Goal: Task Accomplishment & Management: Manage account settings

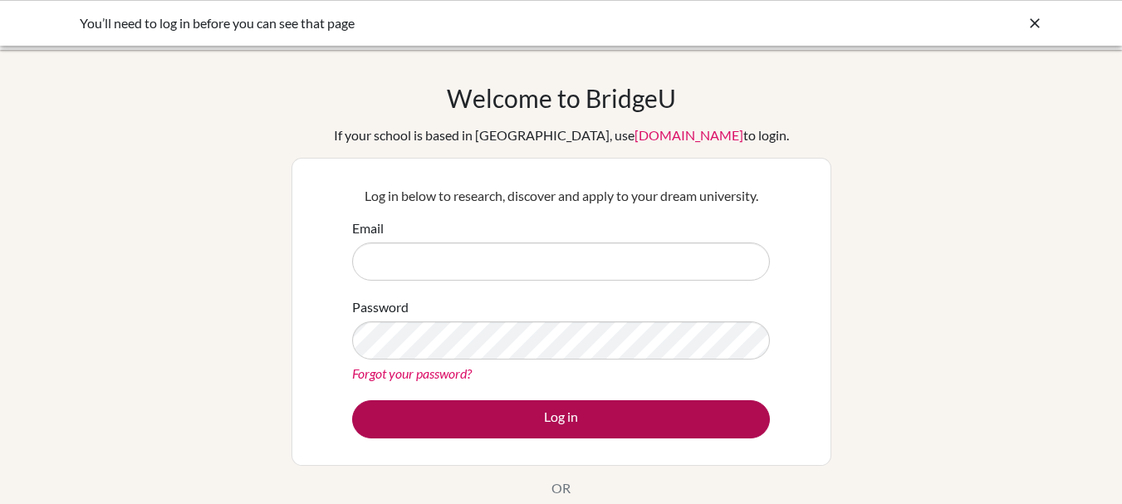
type input "[PERSON_NAME][EMAIL_ADDRESS][DOMAIN_NAME]"
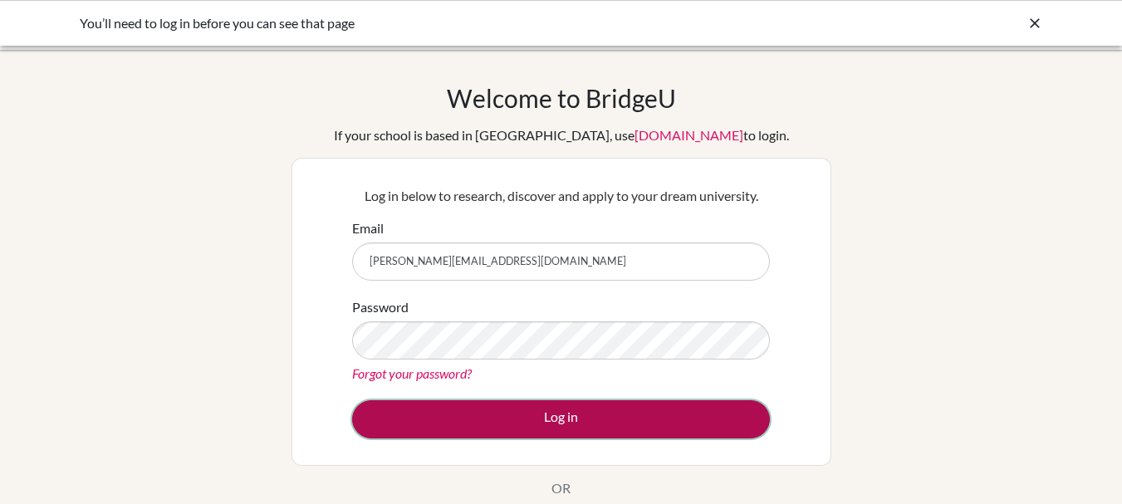
click at [545, 421] on button "Log in" at bounding box center [561, 419] width 418 height 38
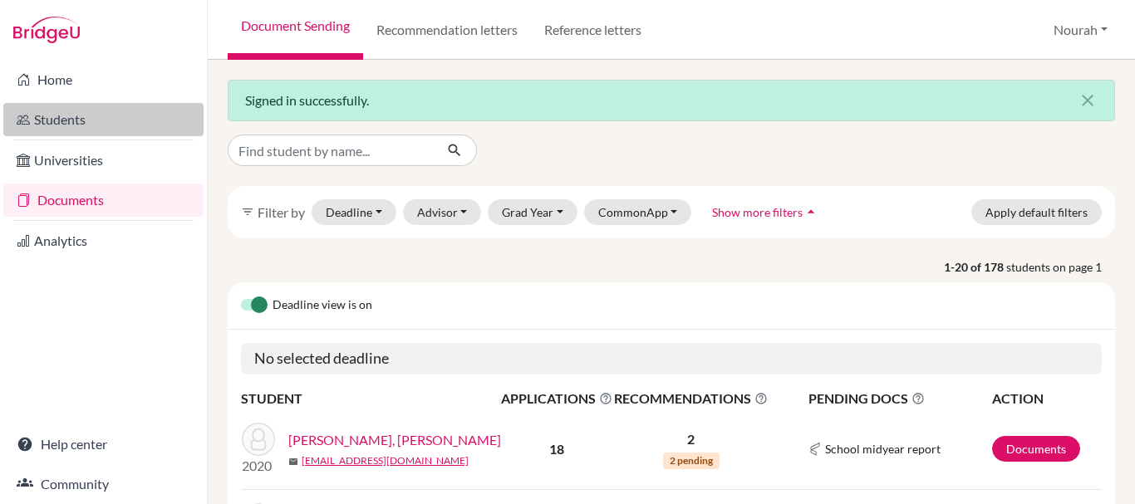
click at [81, 116] on link "Students" at bounding box center [103, 119] width 200 height 33
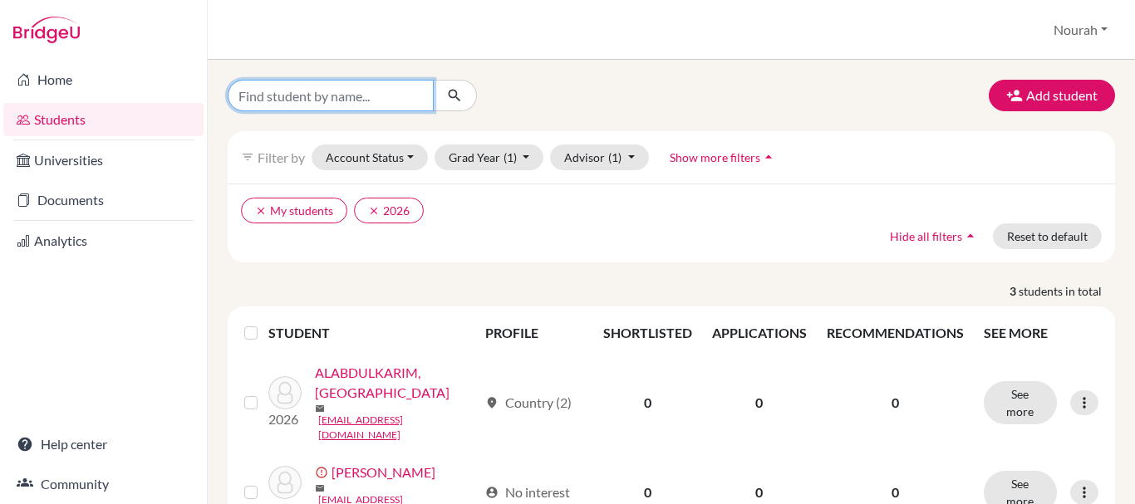
click at [375, 90] on input "Find student by name..." at bounding box center [331, 96] width 206 height 32
type input "مشةهس"
click at [417, 91] on input "مشةهس" at bounding box center [331, 96] width 206 height 32
type input "LAMIS"
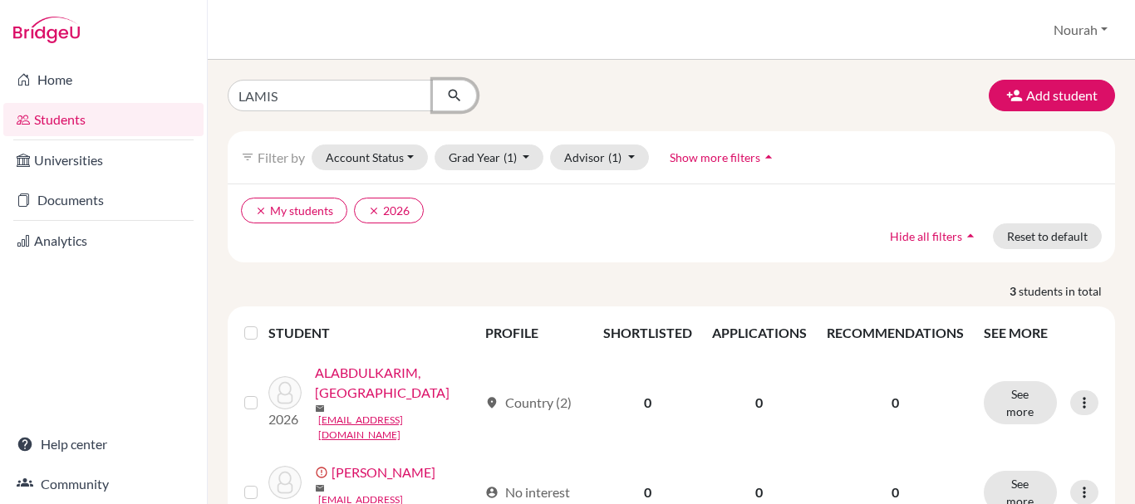
click at [450, 96] on icon "submit" at bounding box center [454, 95] width 17 height 17
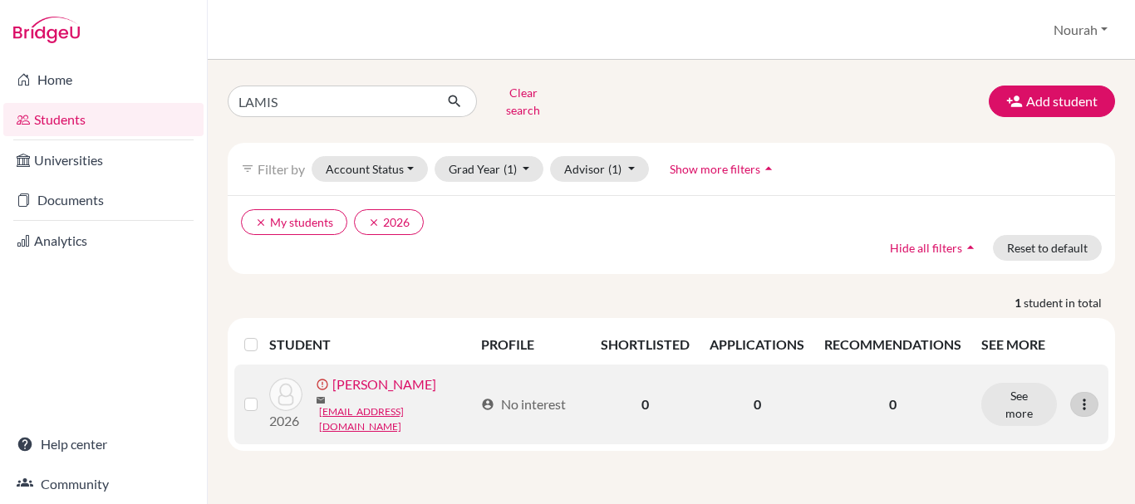
click at [1091, 396] on icon at bounding box center [1084, 404] width 17 height 17
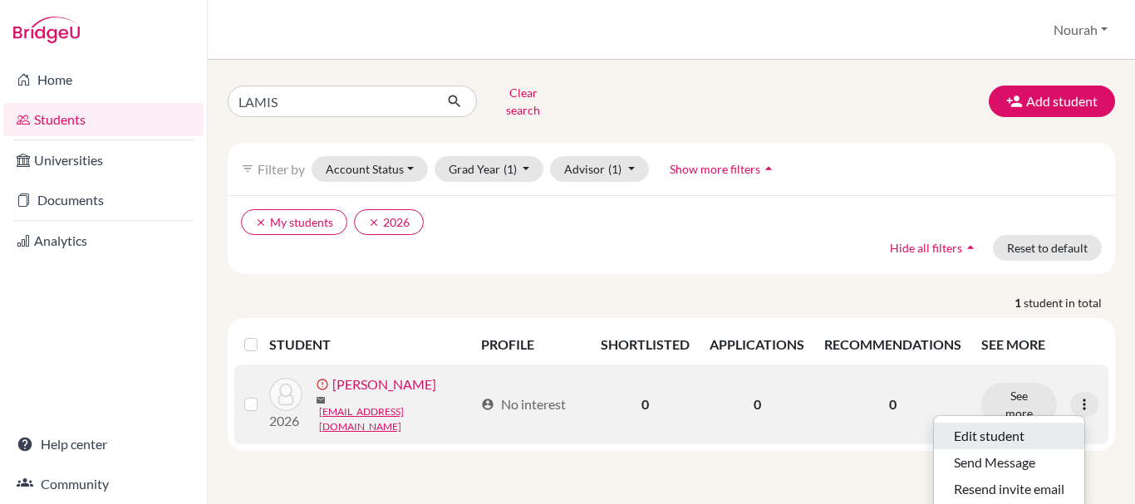
click at [1059, 429] on button "Edit student" at bounding box center [1009, 436] width 150 height 27
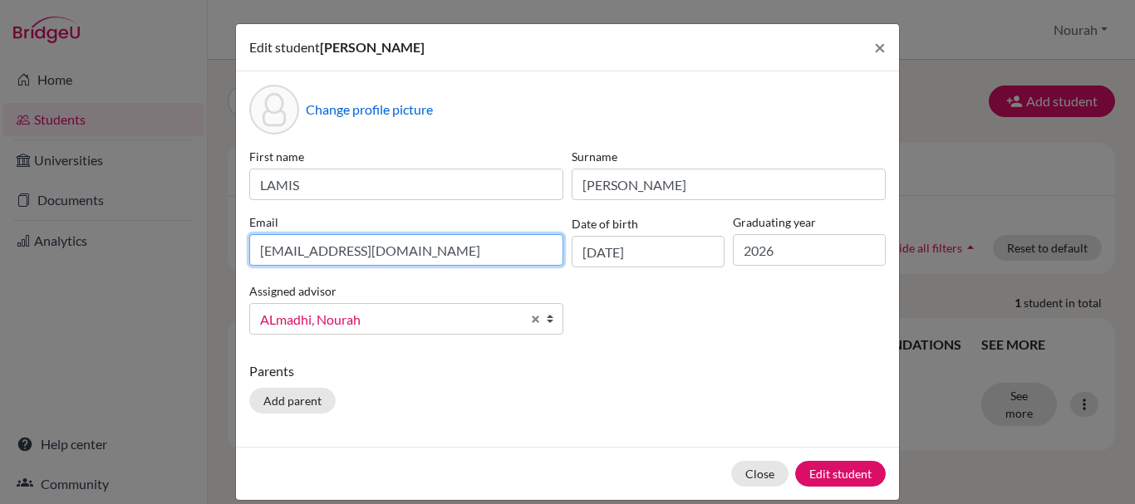
click at [324, 254] on input "lamisk.alzahani@gmail.com" at bounding box center [406, 250] width 314 height 32
type input "[EMAIL_ADDRESS][PERSON_NAME][DOMAIN_NAME]"
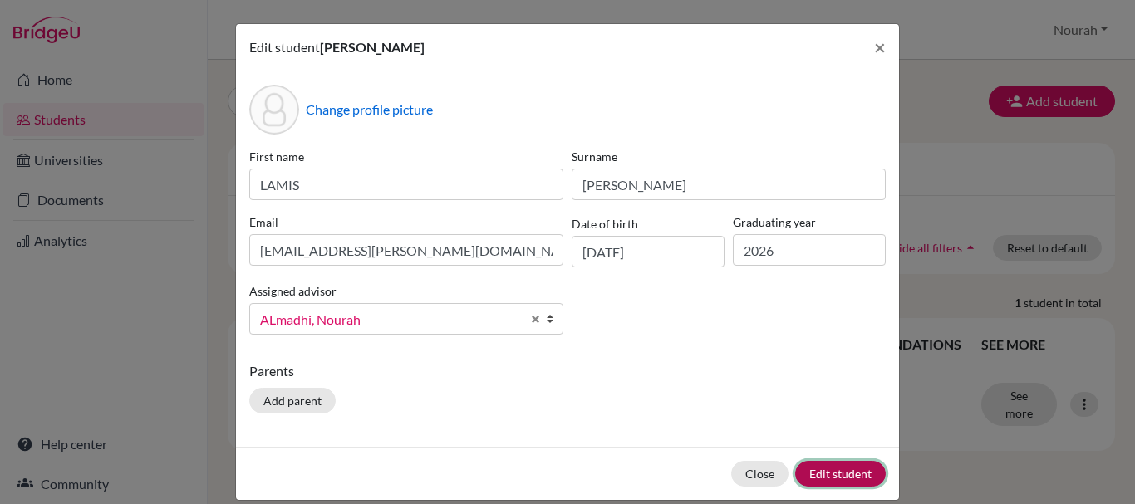
click at [848, 477] on button "Edit student" at bounding box center [840, 474] width 91 height 26
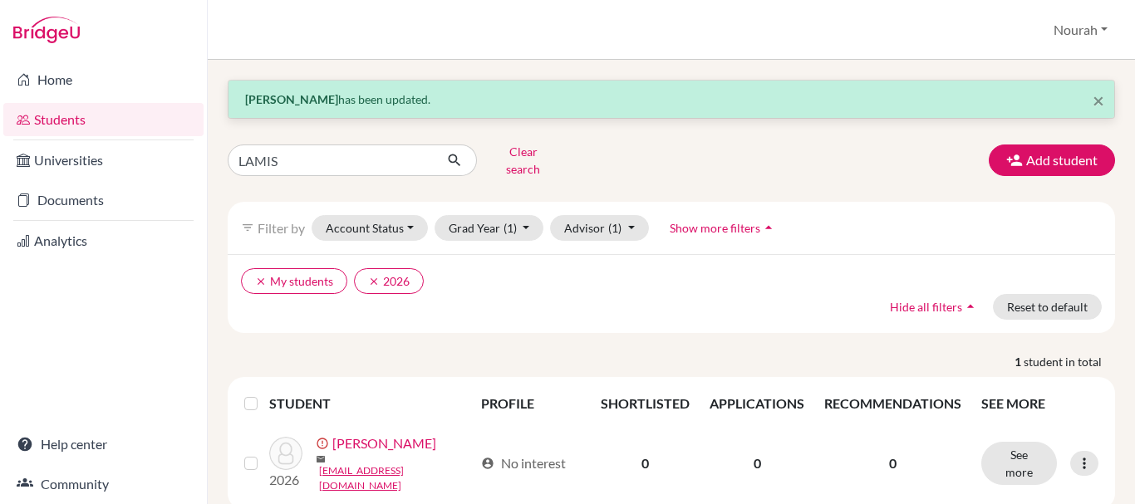
click at [1066, 136] on div "× LAMIS ALZAHRANI has been updated. LAMIS Clear search Add student filter_list …" at bounding box center [671, 295] width 887 height 430
click at [1069, 157] on button "Add student" at bounding box center [1051, 161] width 126 height 32
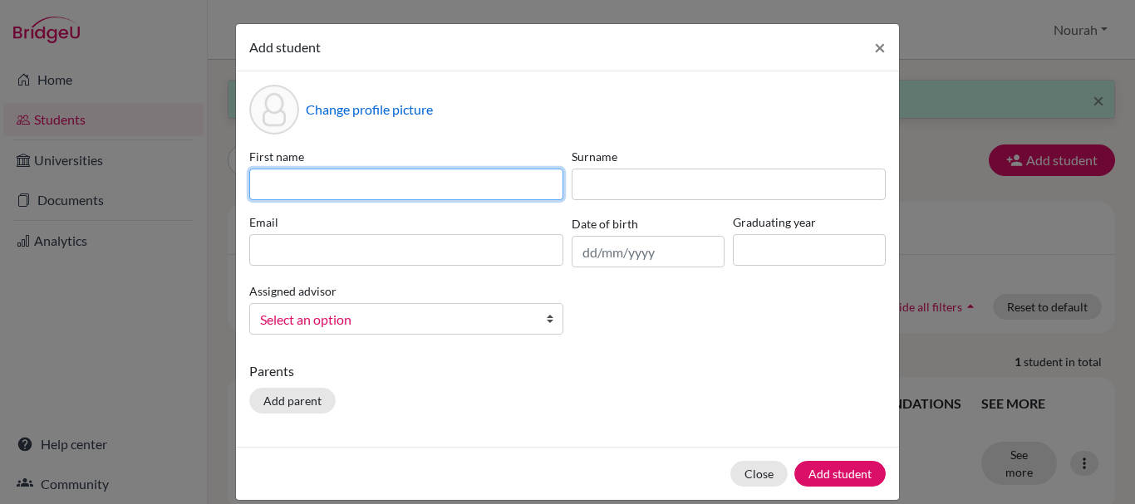
click at [321, 194] on input at bounding box center [406, 185] width 314 height 32
type input "MAYAR"
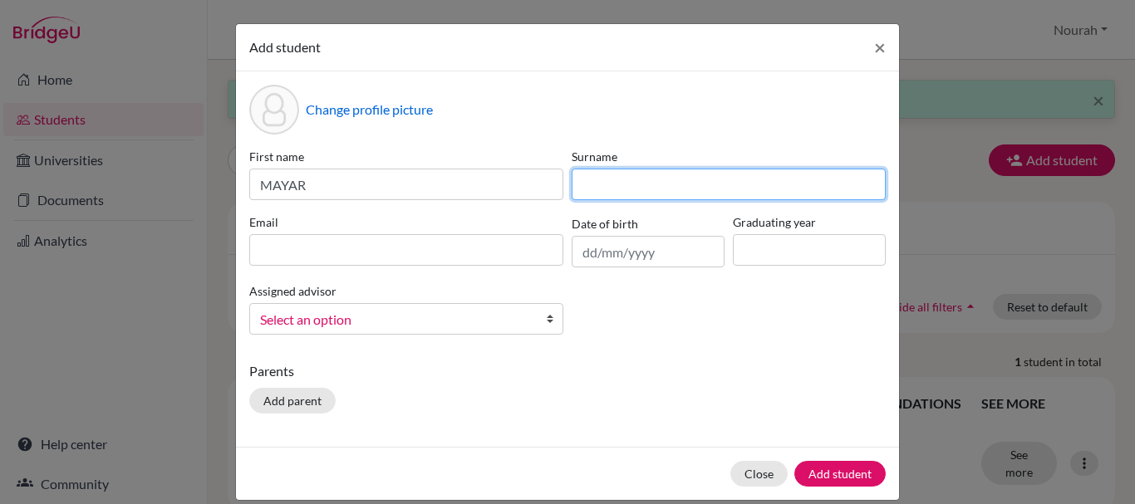
click at [756, 179] on input at bounding box center [728, 185] width 314 height 32
type input "ALHUTHAIL"
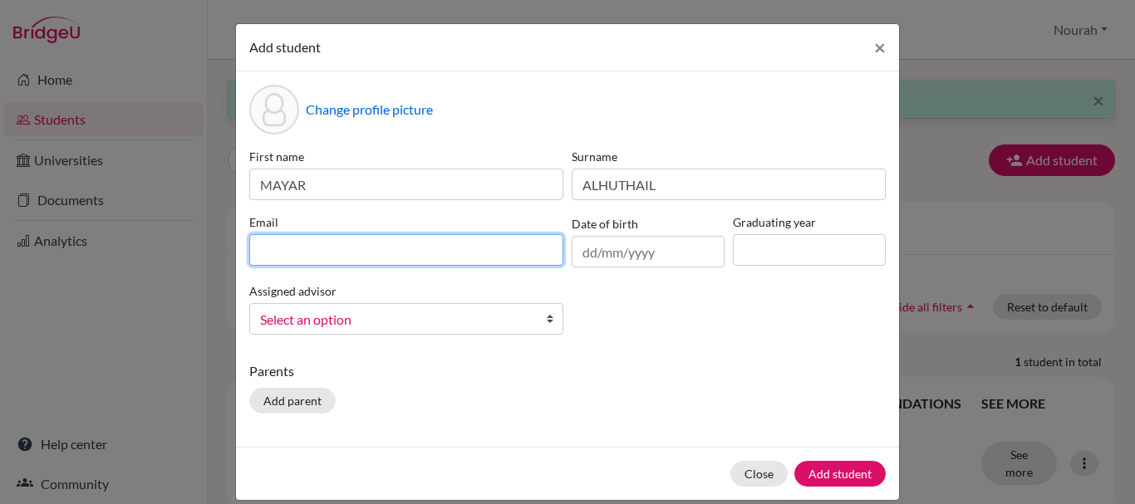
click at [417, 258] on input at bounding box center [406, 250] width 314 height 32
type input "MAYARALHUTHAIL123@gmail.com"
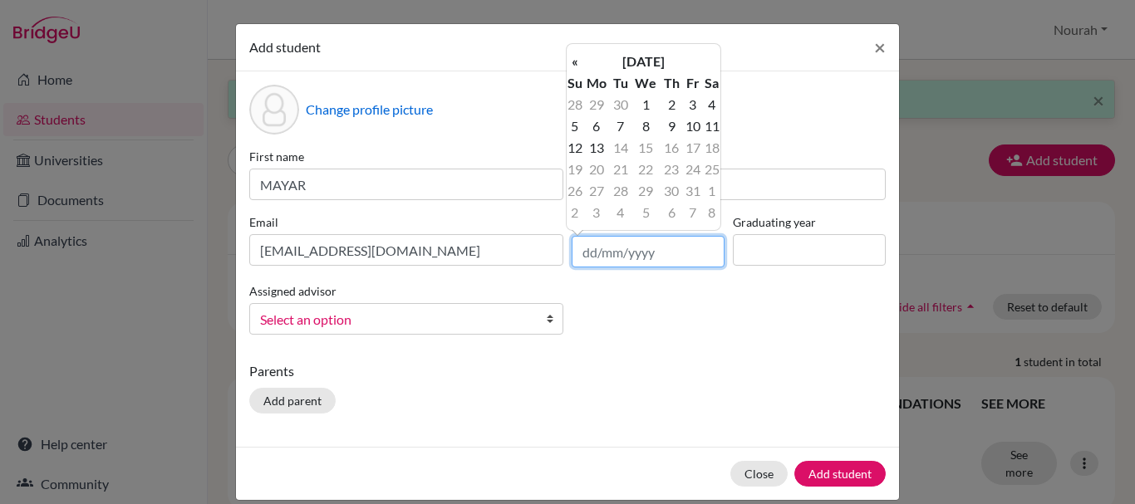
click at [580, 255] on input "text" at bounding box center [647, 252] width 153 height 32
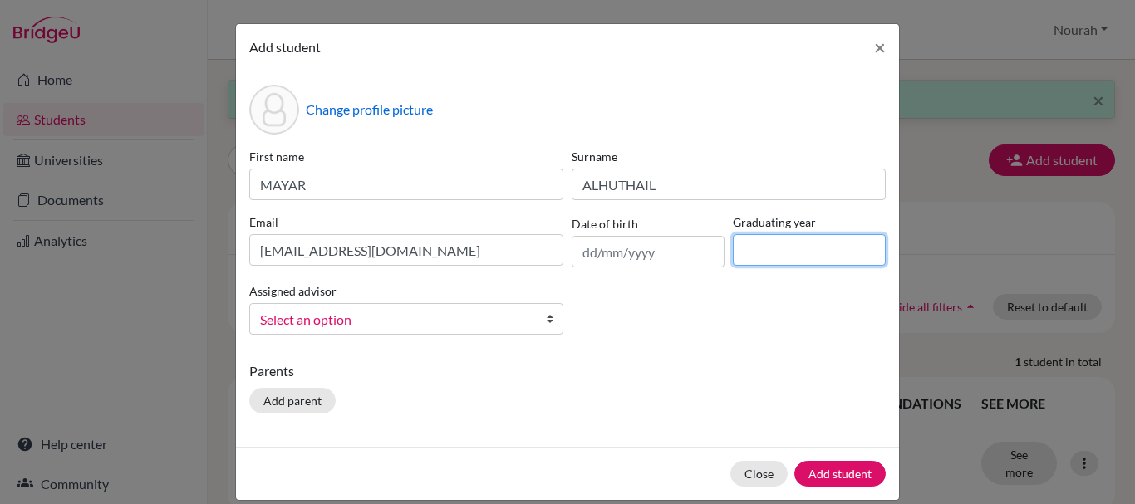
click at [756, 253] on input at bounding box center [809, 250] width 153 height 32
type input "2026"
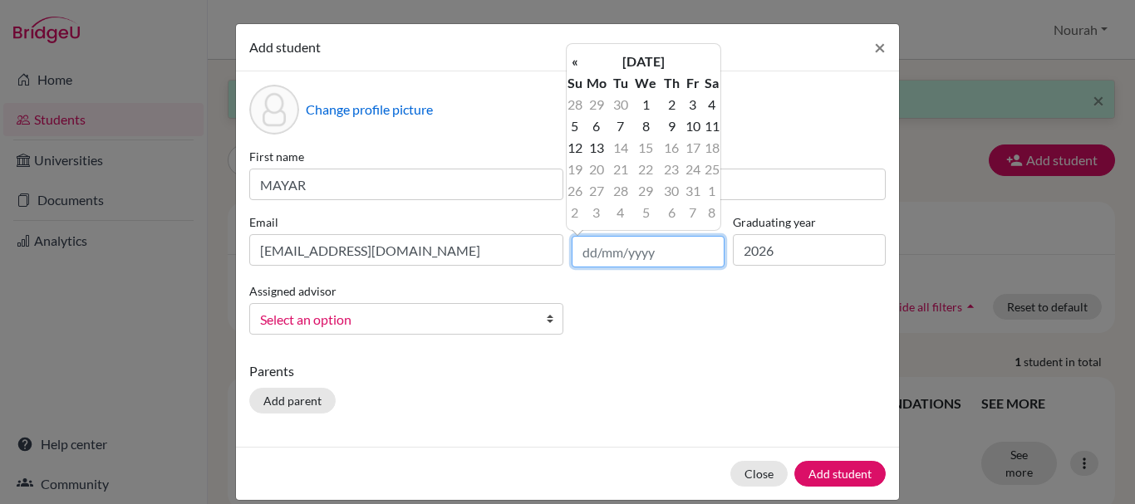
click at [576, 250] on input "text" at bounding box center [647, 252] width 153 height 32
type input "0"
type input "01/11/2008"
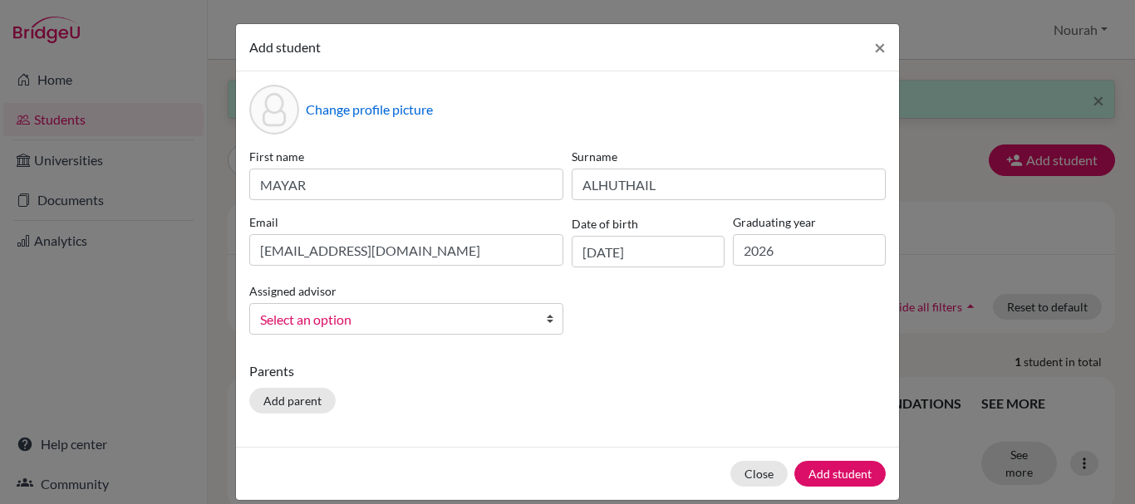
click at [728, 360] on div "Change profile picture First name MAYAR Surname ALHUTHAIL Email MAYARALHUTHAIL1…" at bounding box center [567, 258] width 663 height 375
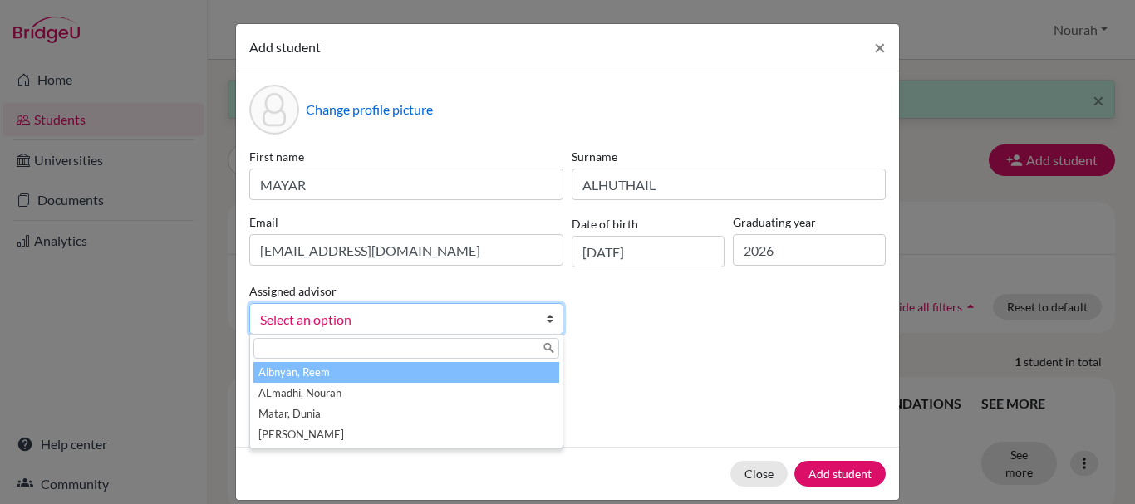
click at [512, 313] on span "Select an option" at bounding box center [395, 320] width 271 height 22
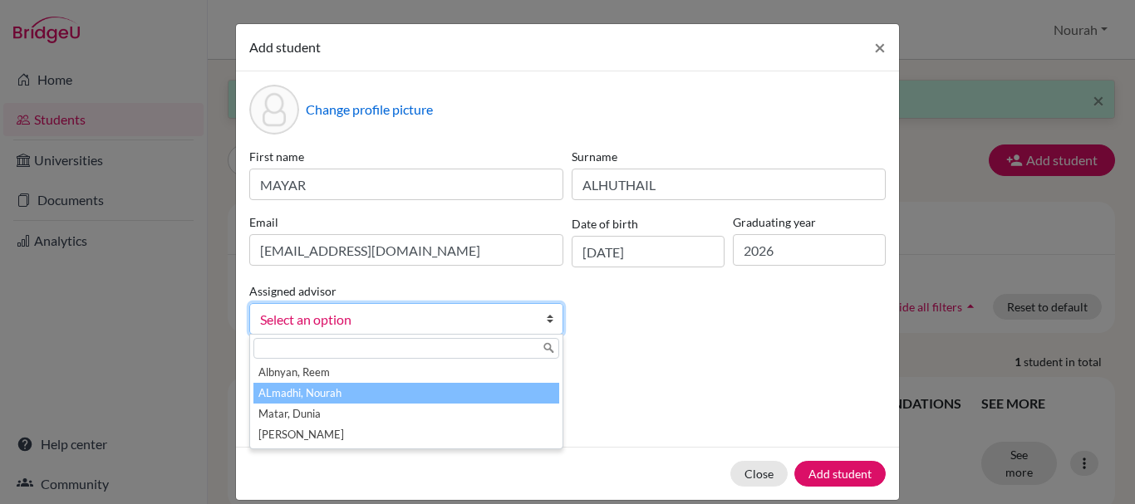
click at [412, 395] on li "ALmadhi, Nourah" at bounding box center [406, 393] width 306 height 21
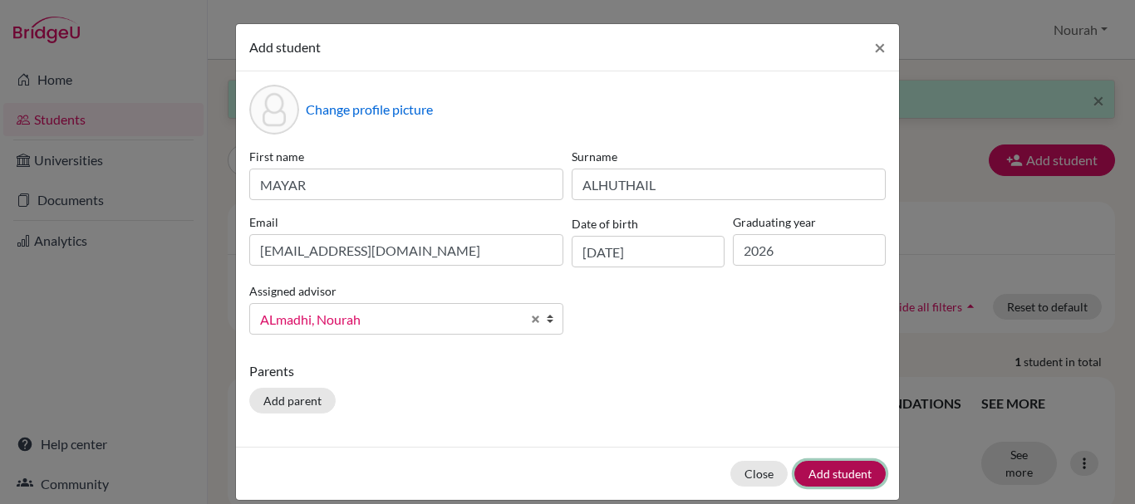
click at [854, 472] on button "Add student" at bounding box center [839, 474] width 91 height 26
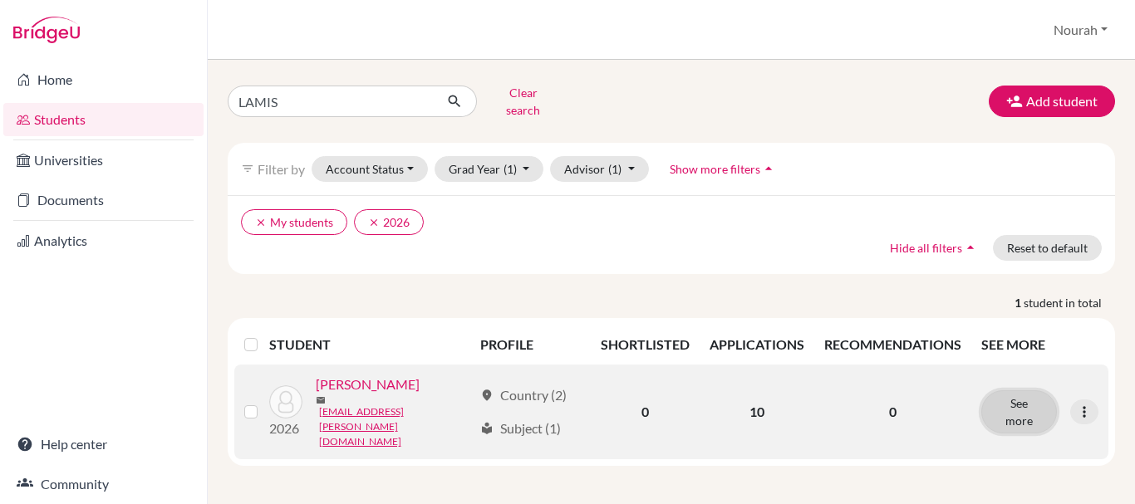
click at [1046, 398] on button "See more" at bounding box center [1019, 411] width 76 height 43
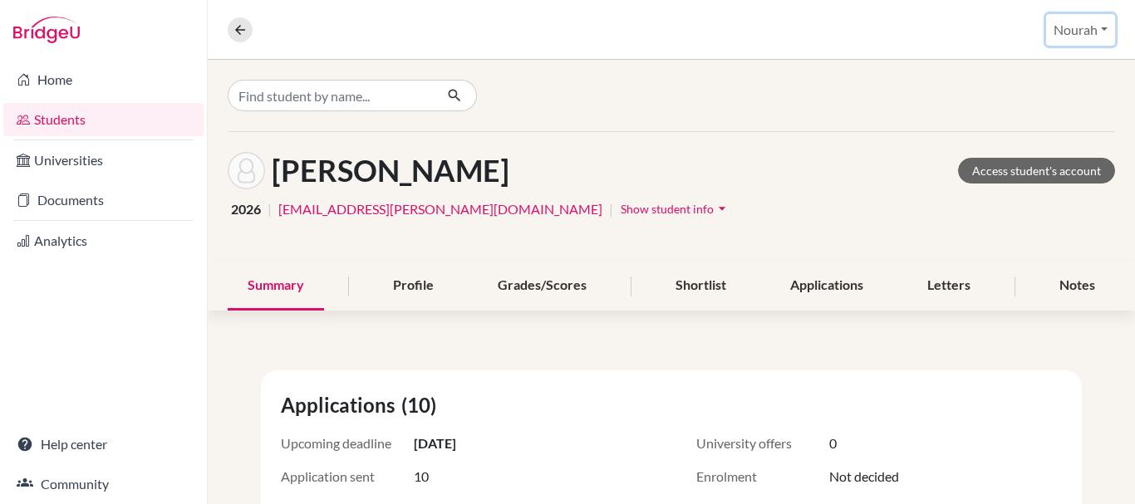
drag, startPoint x: 1093, startPoint y: 36, endPoint x: 1067, endPoint y: 46, distance: 27.6
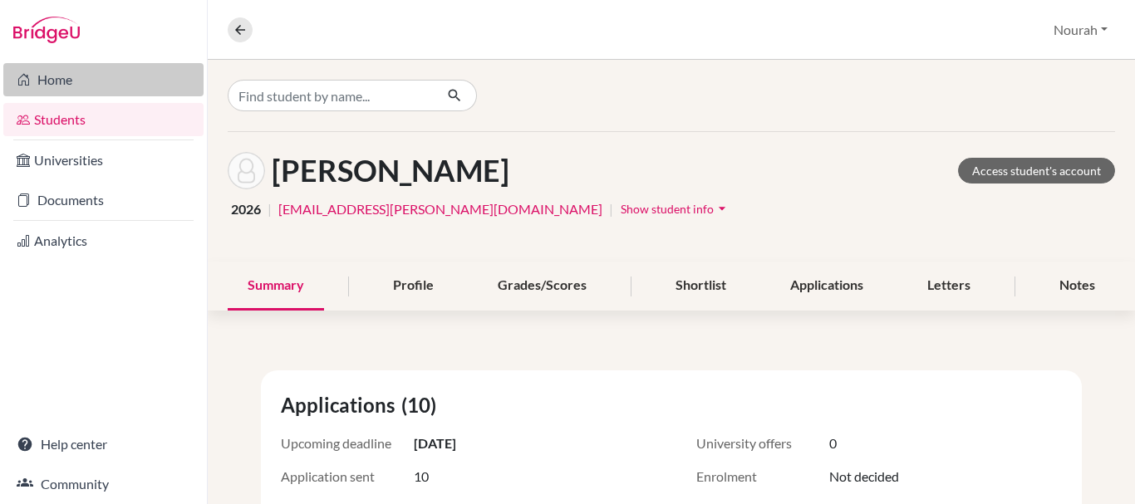
click at [72, 76] on link "Home" at bounding box center [103, 79] width 200 height 33
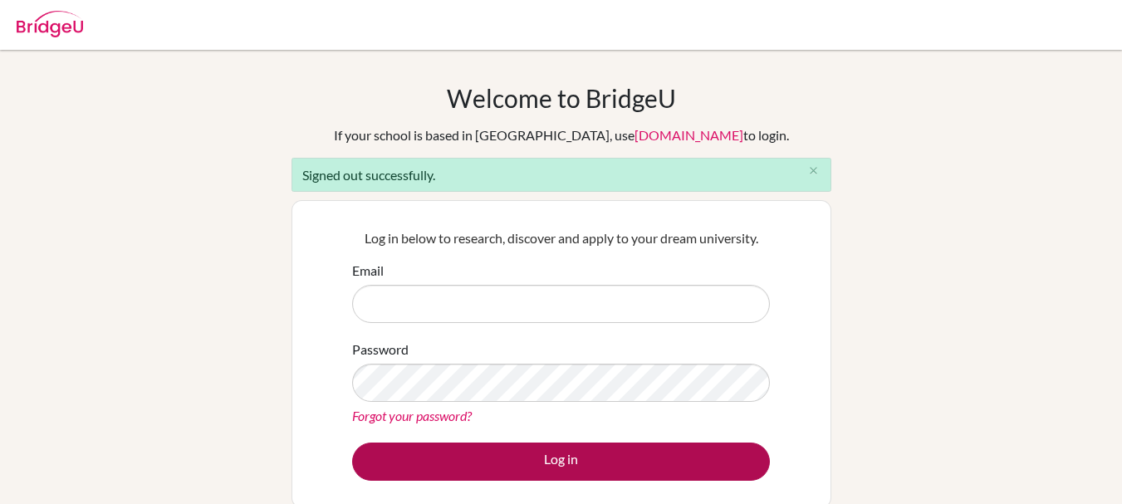
type input "[PERSON_NAME][EMAIL_ADDRESS][DOMAIN_NAME]"
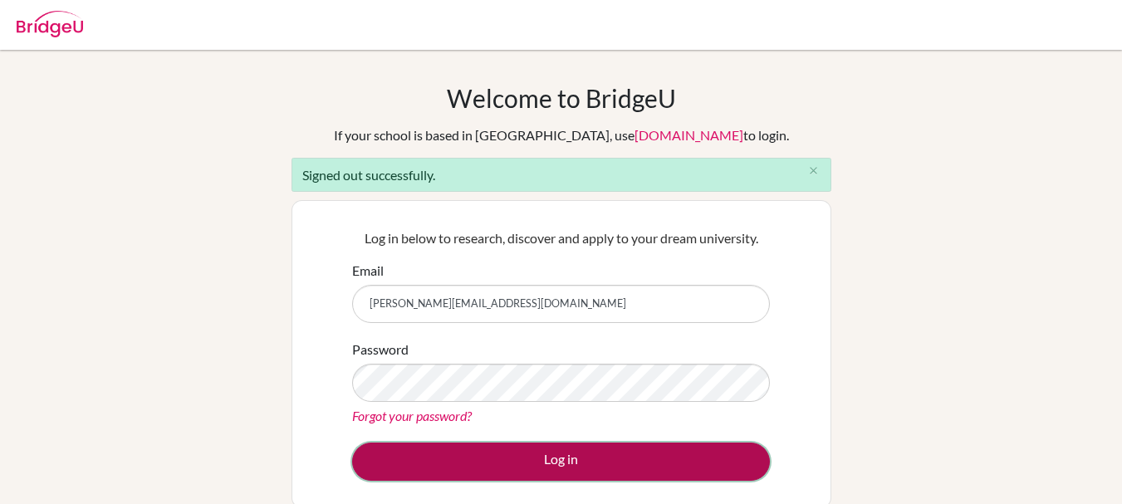
click at [724, 452] on button "Log in" at bounding box center [561, 462] width 418 height 38
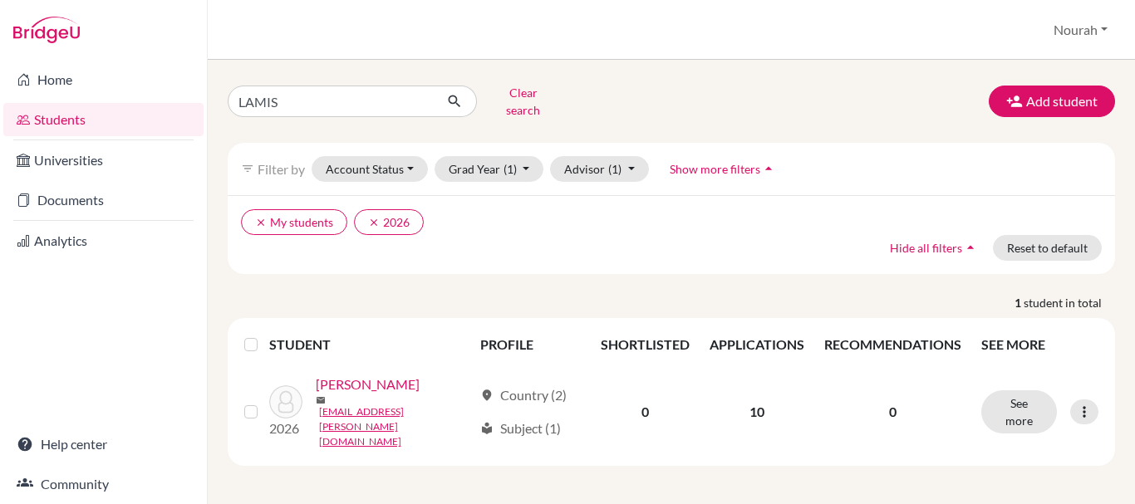
click at [347, 95] on input "LAMIS" at bounding box center [331, 102] width 206 height 32
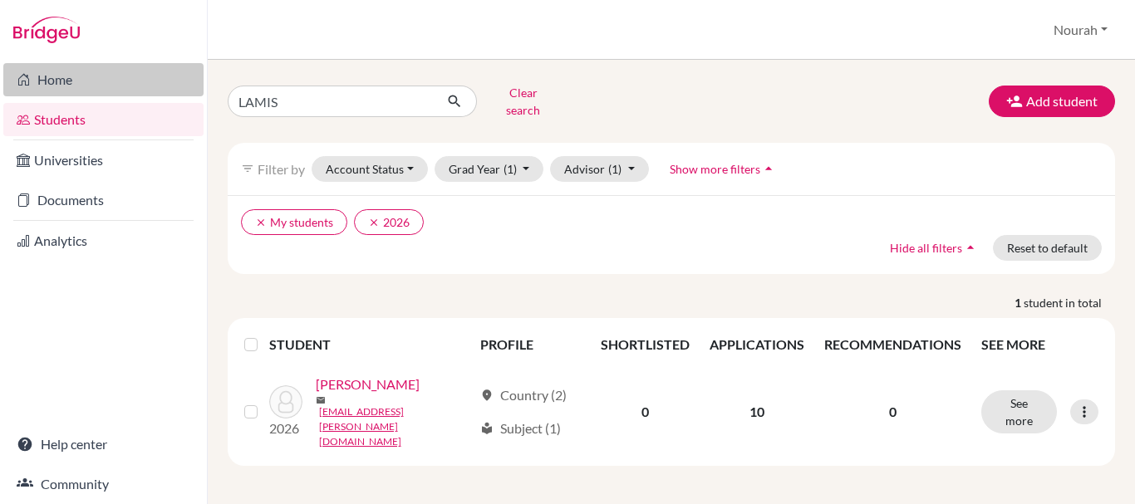
drag, startPoint x: 290, startPoint y: 103, endPoint x: 194, endPoint y: 79, distance: 99.3
click at [194, 79] on div "Home Students Universities Documents Analytics Help center Community Students o…" at bounding box center [567, 252] width 1135 height 504
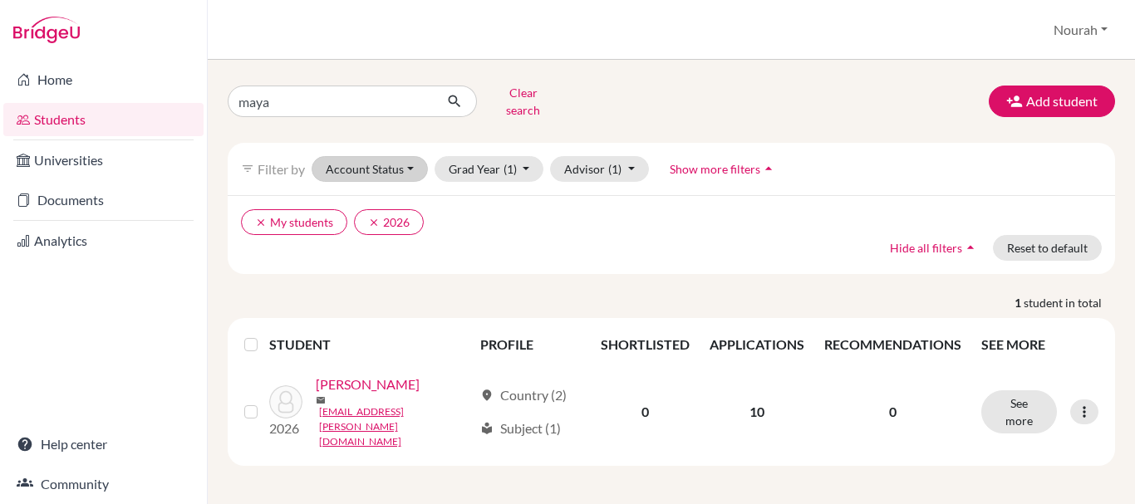
type input "MAYAR"
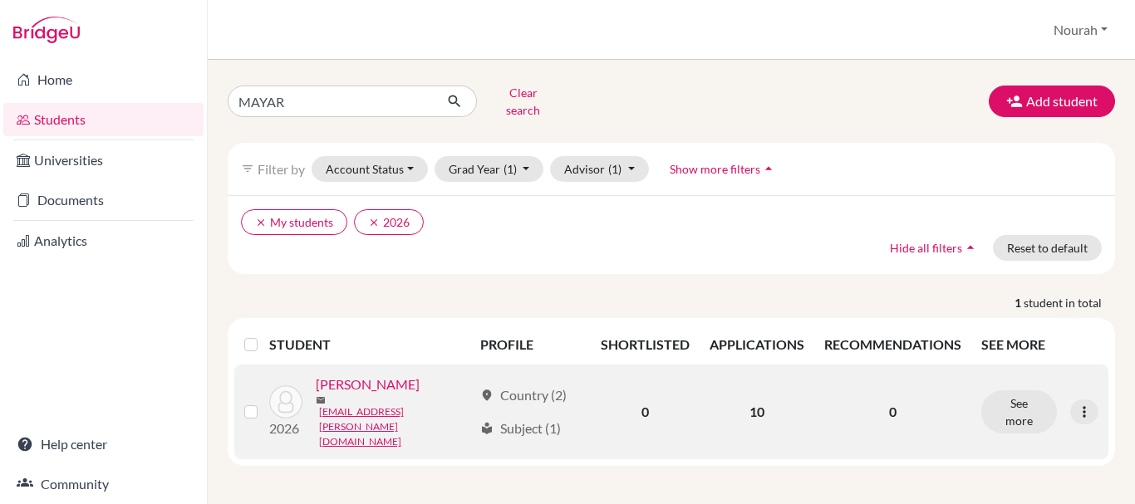
click at [404, 376] on link "[PERSON_NAME]" at bounding box center [368, 385] width 104 height 20
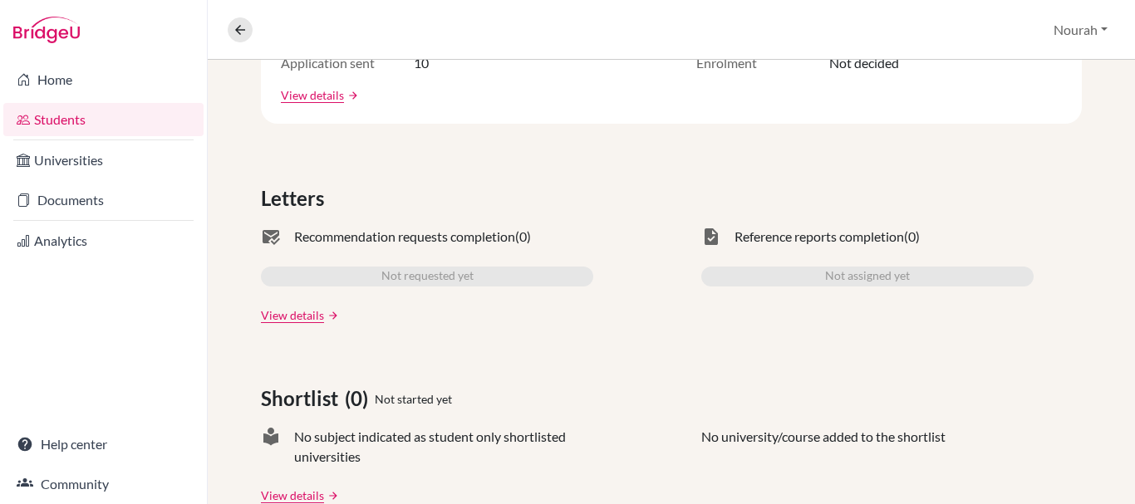
scroll to position [415, 0]
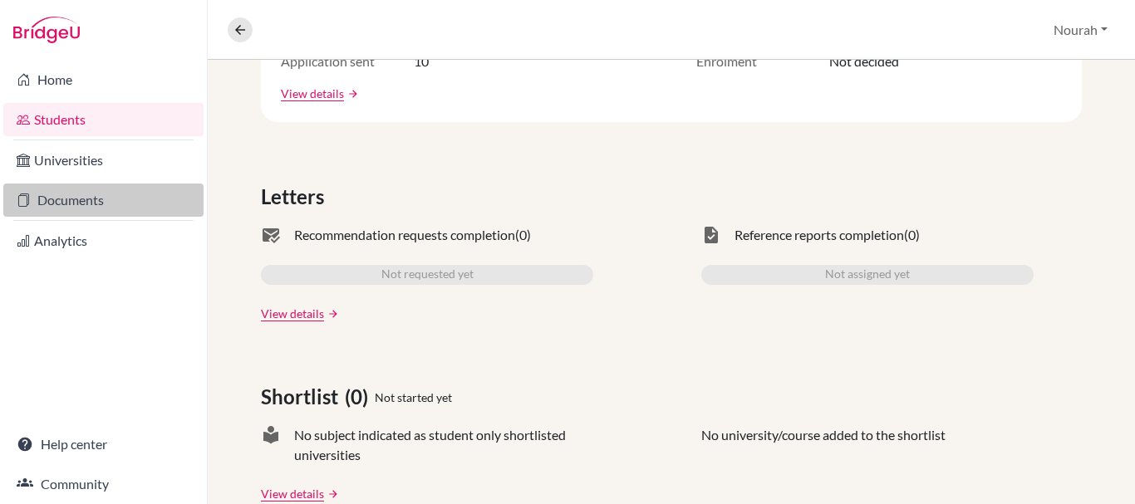
click at [96, 206] on link "Documents" at bounding box center [103, 200] width 200 height 33
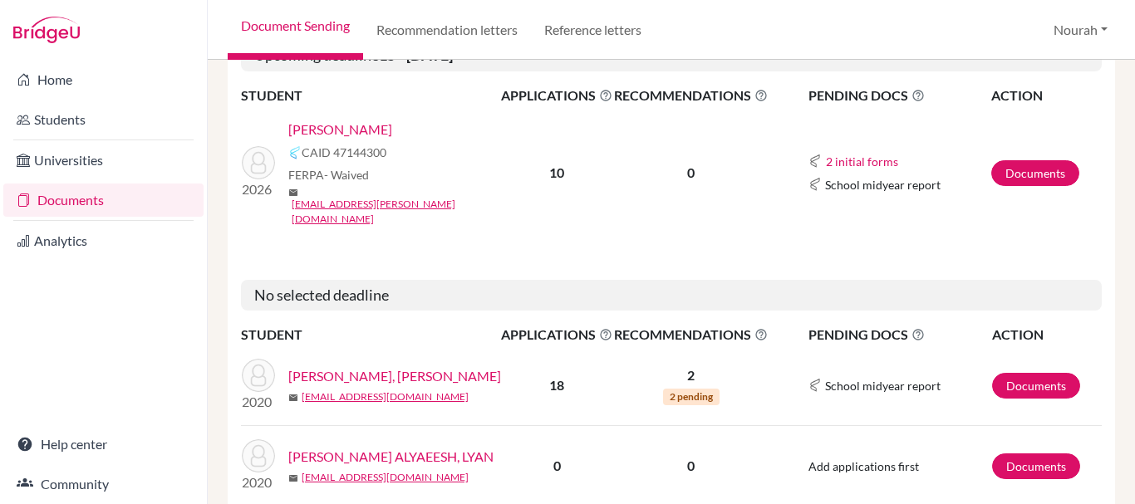
scroll to position [249, 0]
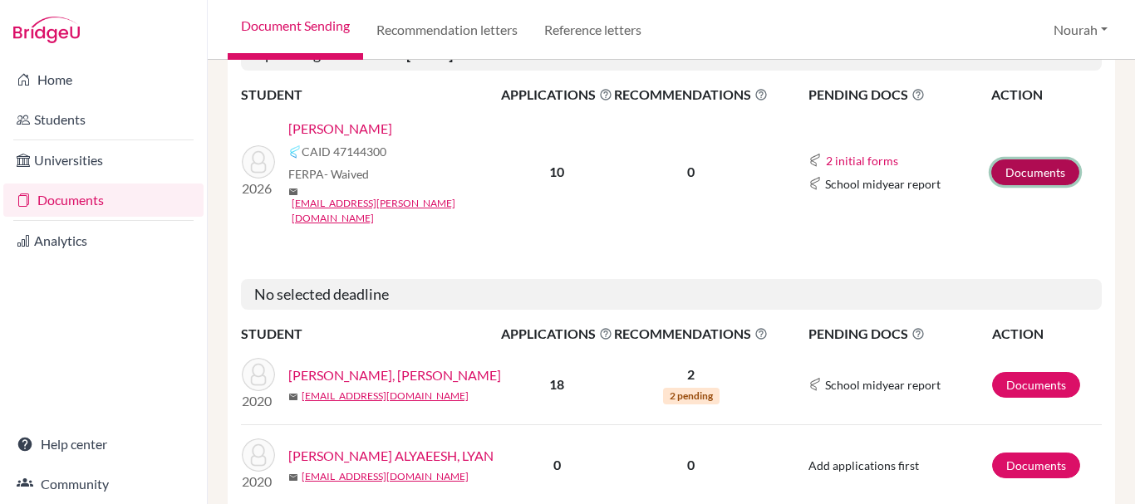
click at [1044, 159] on link "Documents" at bounding box center [1035, 172] width 88 height 26
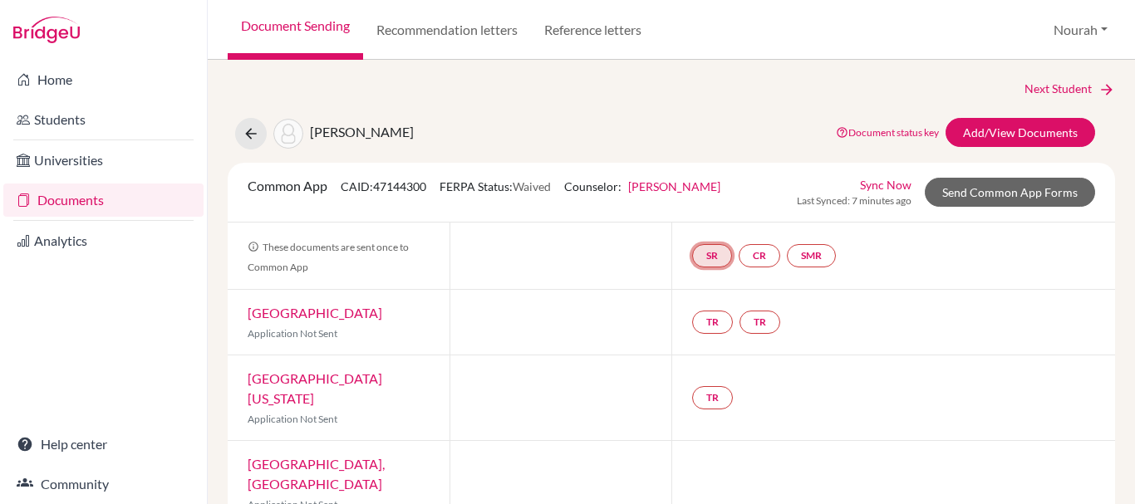
click at [719, 250] on link "SR" at bounding box center [712, 255] width 40 height 23
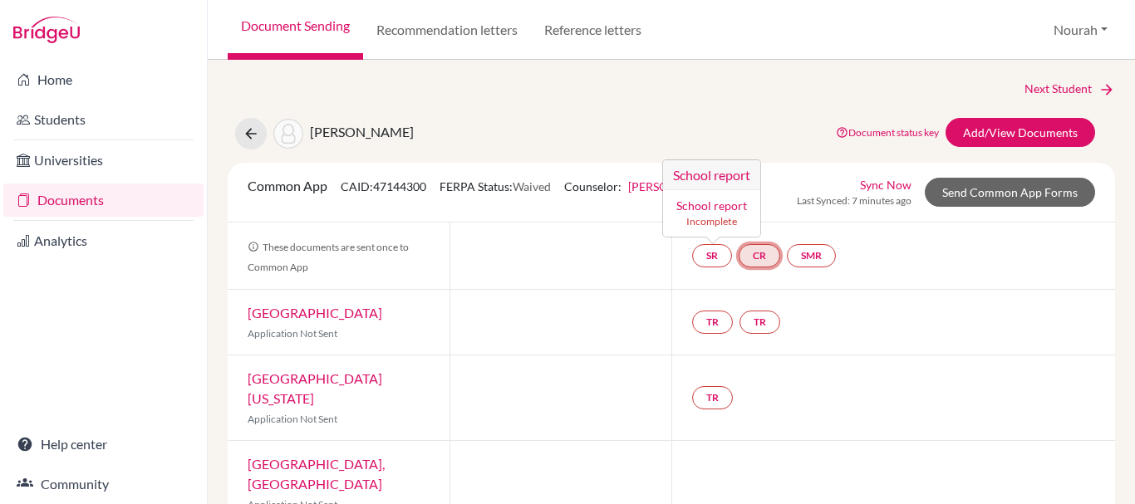
click at [763, 253] on link "CR" at bounding box center [759, 255] width 42 height 23
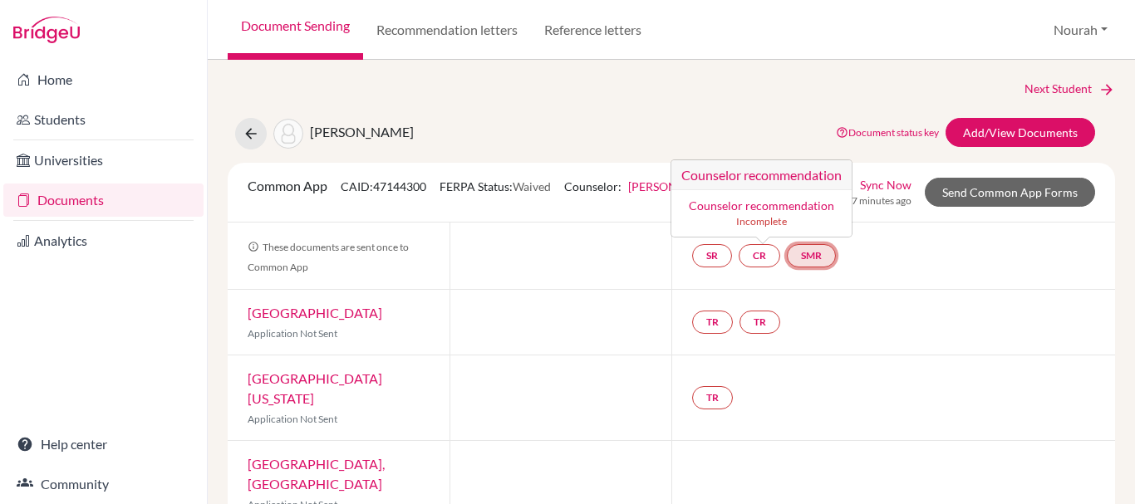
click at [805, 260] on link "SMR" at bounding box center [811, 255] width 49 height 23
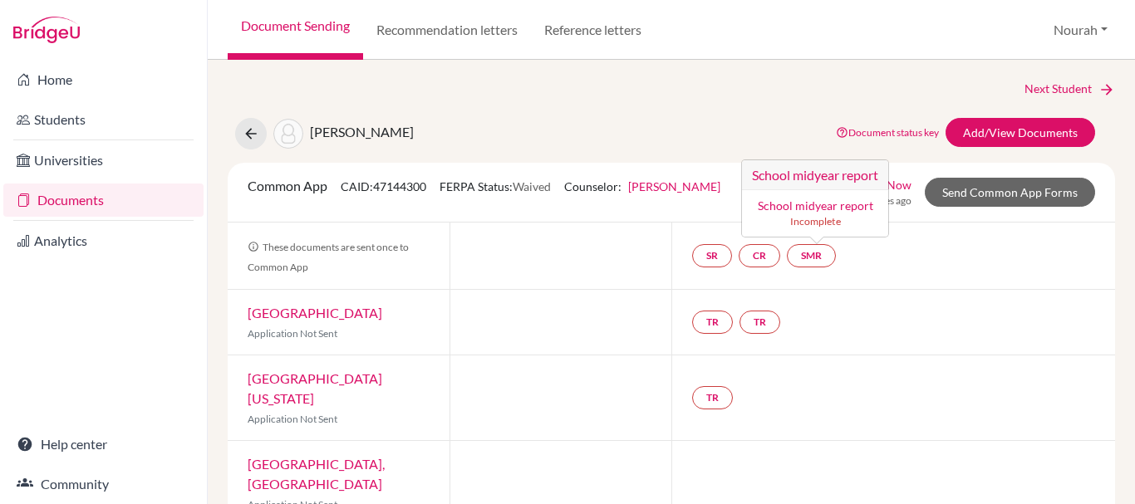
click at [903, 248] on div "SR CR SMR School midyear report School midyear report Incomplete" at bounding box center [893, 256] width 444 height 66
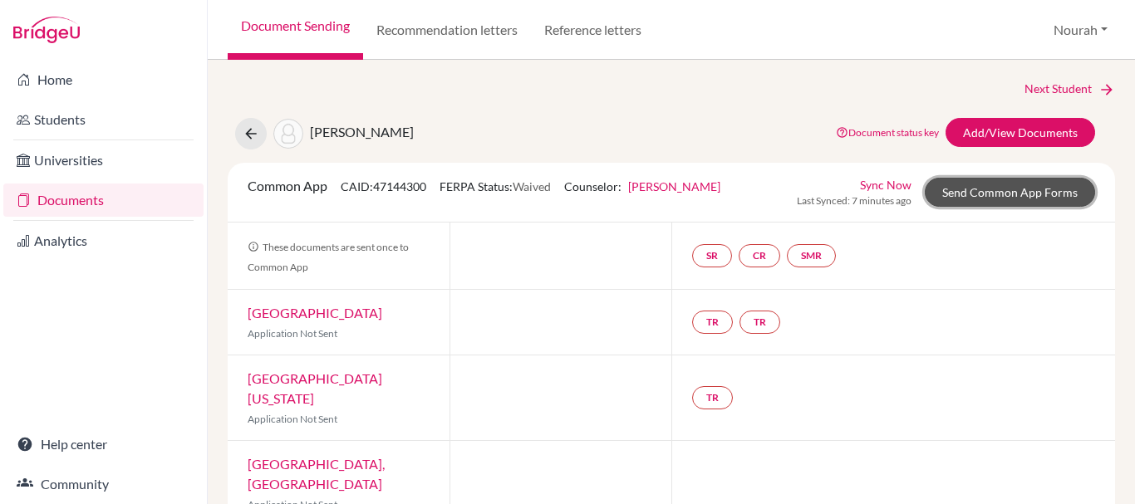
click at [1058, 186] on link "Send Common App Forms" at bounding box center [1009, 192] width 170 height 29
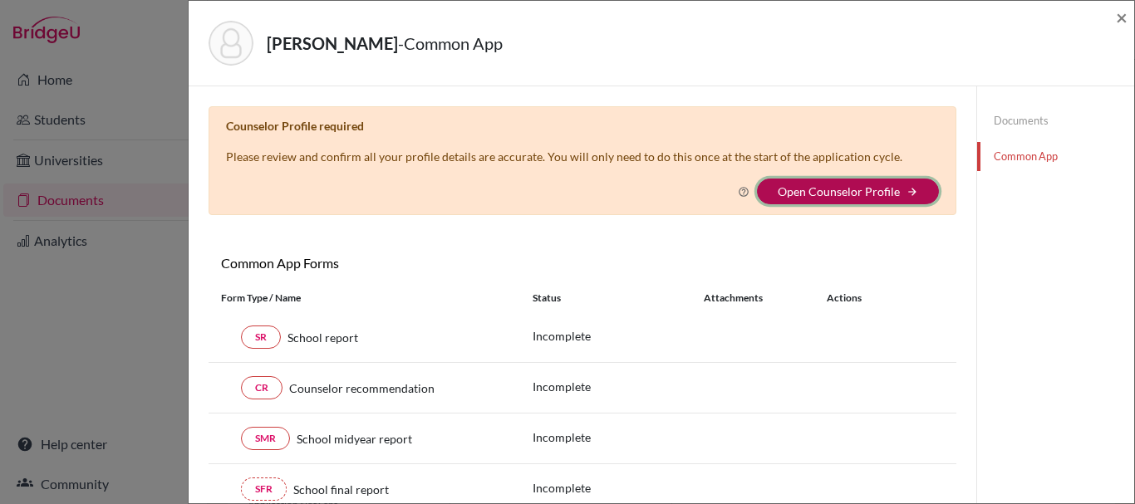
click at [896, 179] on button "Open Counselor Profile arrow_forward" at bounding box center [848, 192] width 182 height 26
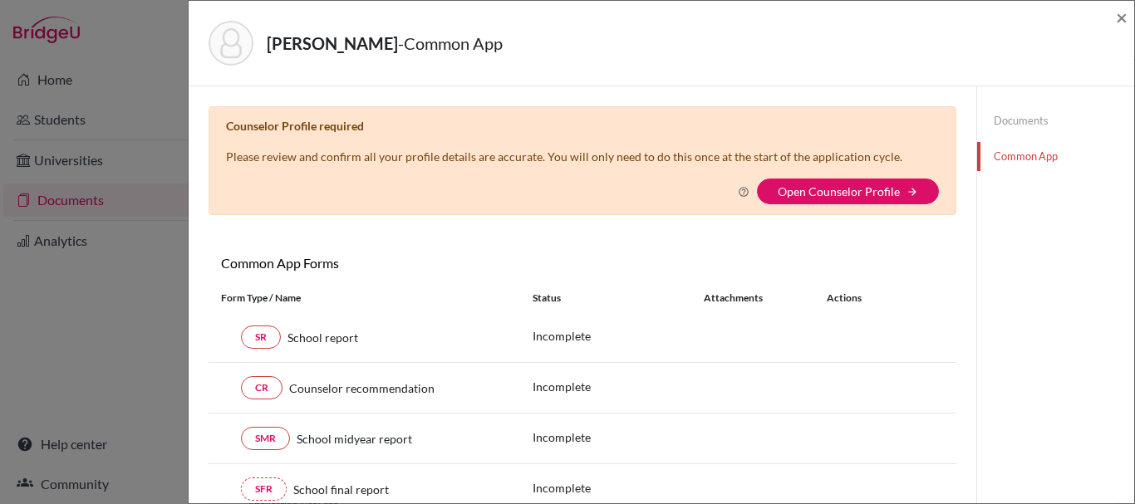
click at [1011, 121] on link "Documents" at bounding box center [1055, 120] width 157 height 29
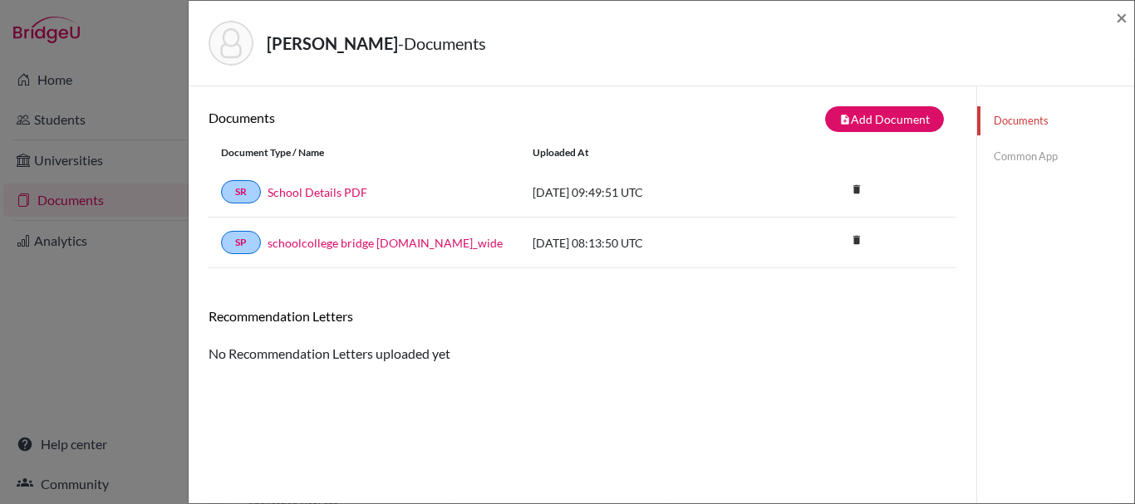
click at [616, 396] on div "Documents note_add Add Document Document type Change explanation for Common App…" at bounding box center [582, 338] width 748 height 464
click at [673, 291] on div "Documents note_add Add Document Document type Change explanation for Common App…" at bounding box center [582, 234] width 748 height 257
click at [1017, 153] on link "Common App" at bounding box center [1055, 156] width 157 height 29
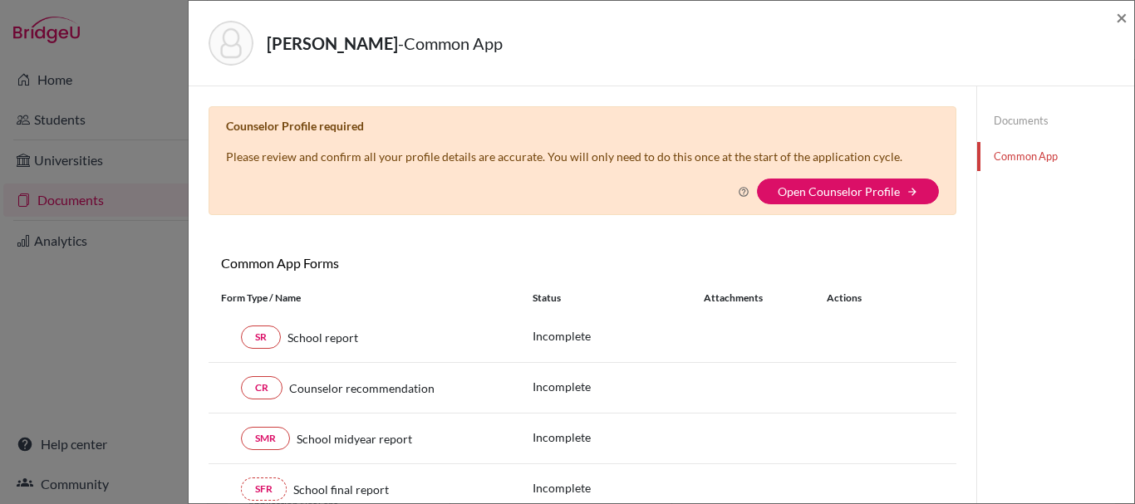
click at [1028, 120] on link "Documents" at bounding box center [1055, 120] width 157 height 29
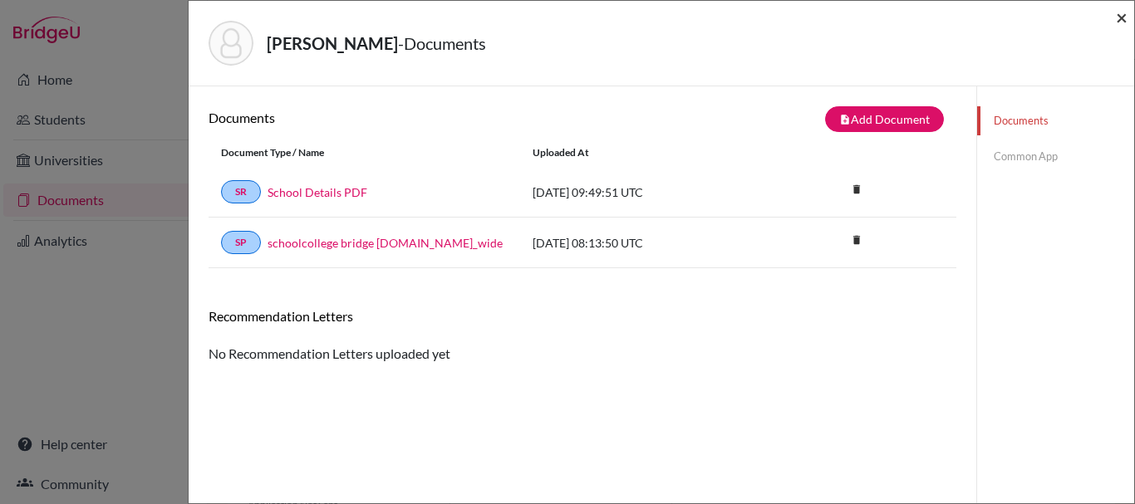
click at [1126, 21] on span "×" at bounding box center [1122, 17] width 12 height 24
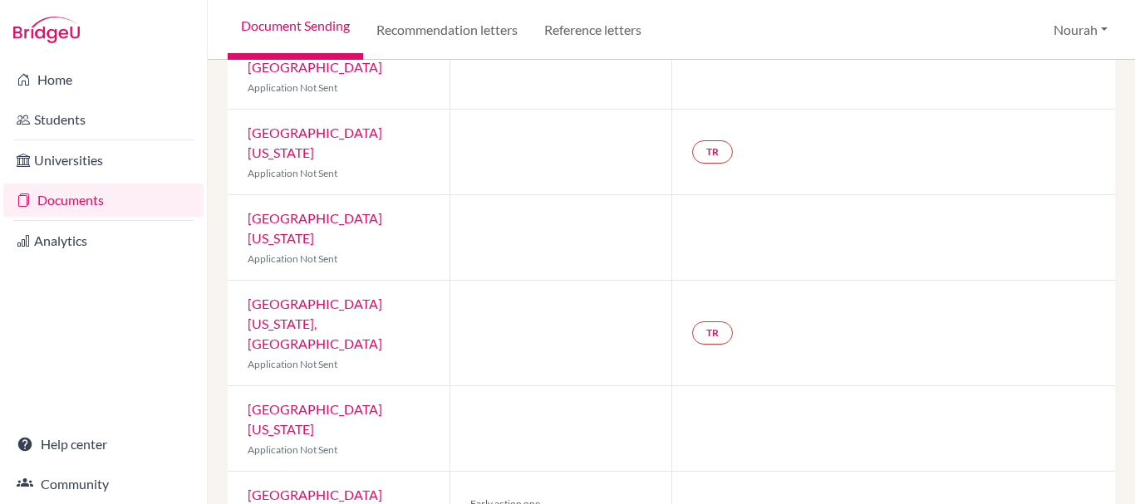
scroll to position [561, 0]
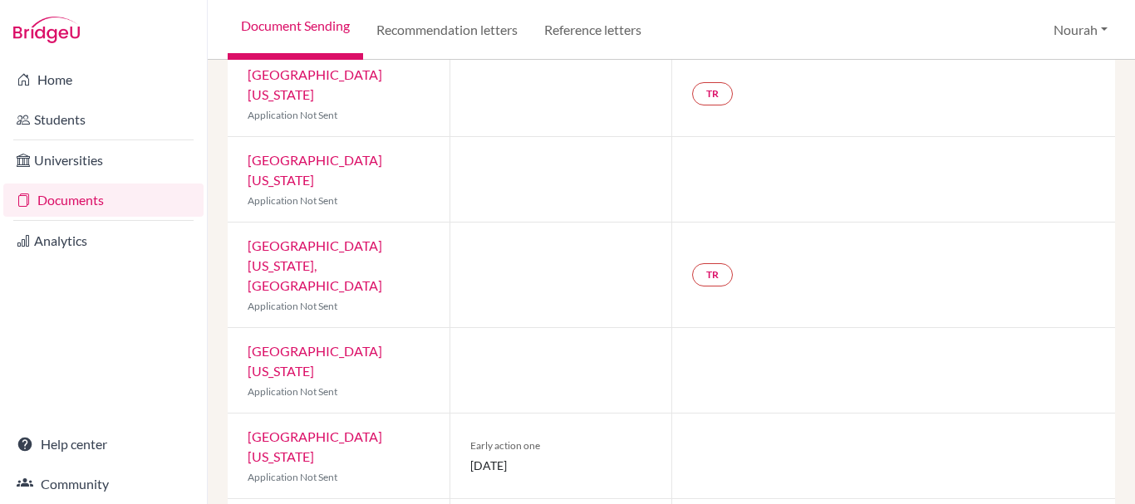
click at [297, 343] on link "[GEOGRAPHIC_DATA][US_STATE]" at bounding box center [315, 361] width 135 height 36
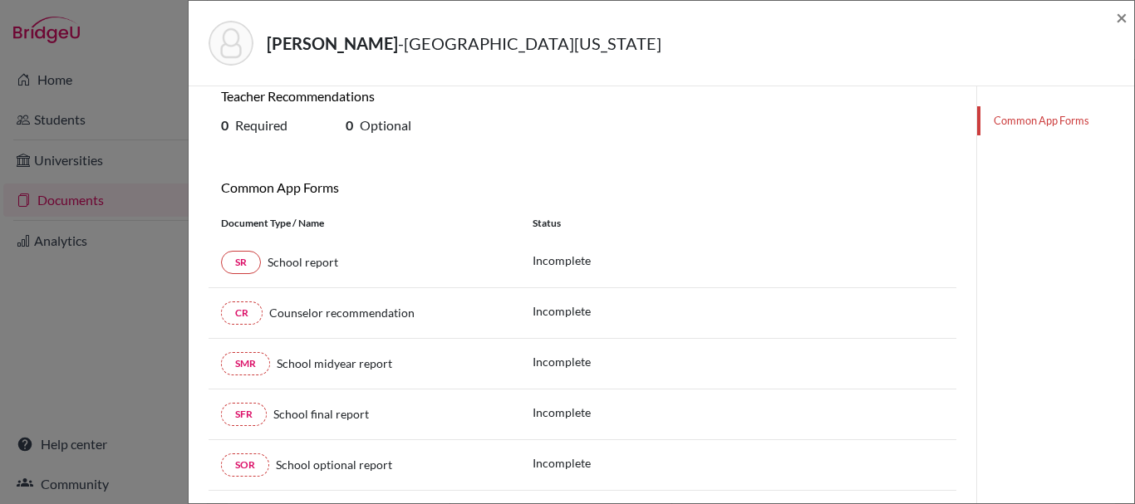
scroll to position [265, 0]
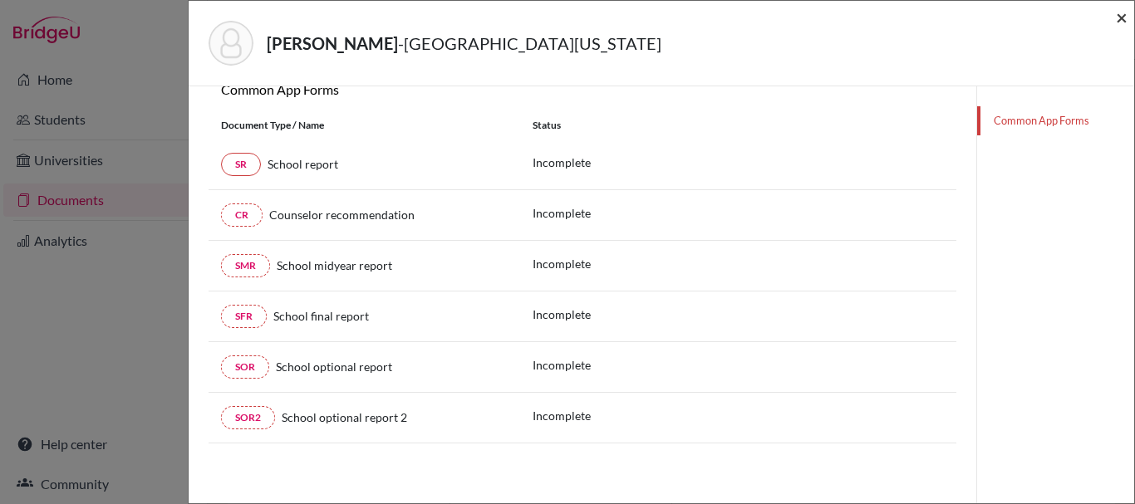
click at [1120, 22] on span "×" at bounding box center [1122, 17] width 12 height 24
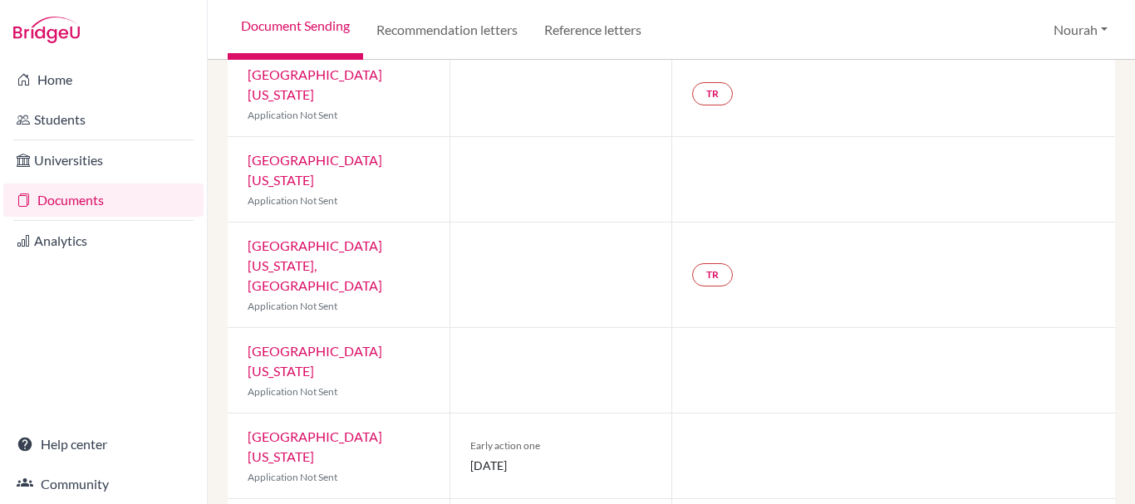
click at [380, 429] on link "[GEOGRAPHIC_DATA][US_STATE]" at bounding box center [315, 447] width 135 height 36
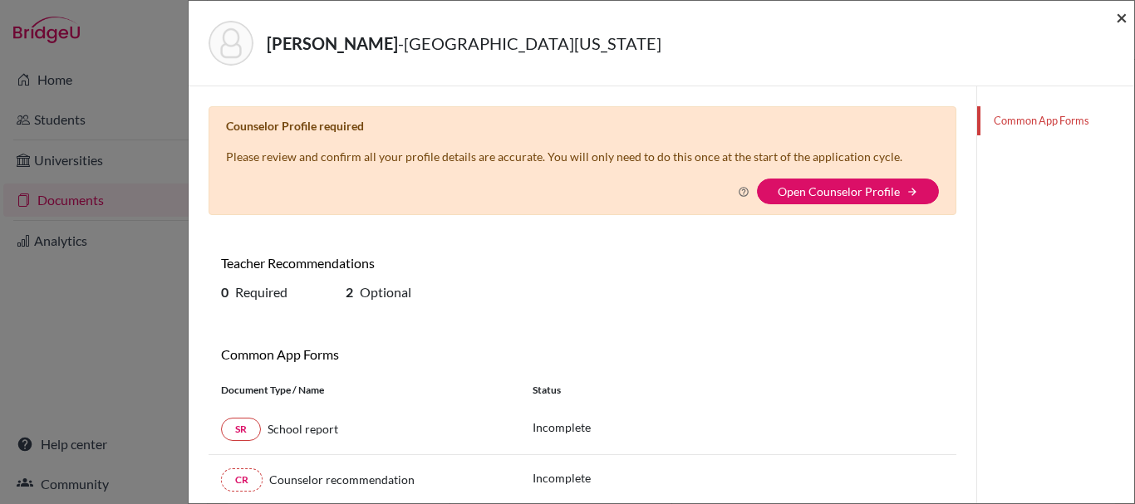
click at [1122, 22] on span "×" at bounding box center [1122, 17] width 12 height 24
